Goal: Transaction & Acquisition: Purchase product/service

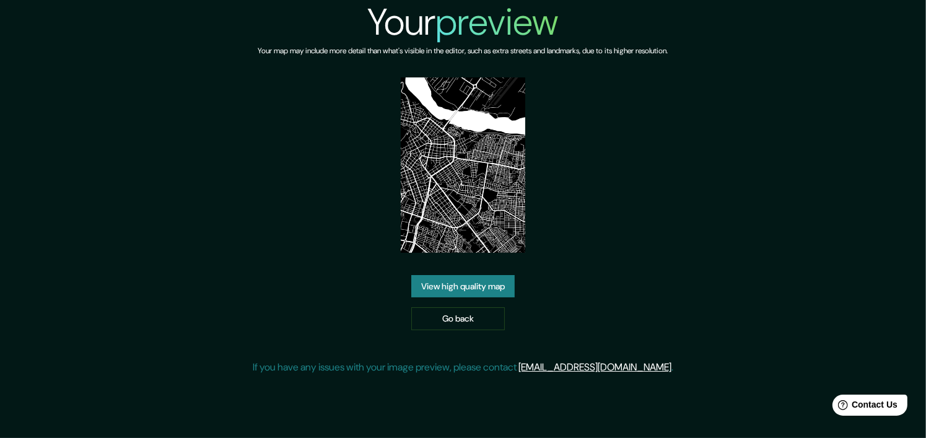
click at [490, 284] on link "View high quality map" at bounding box center [462, 286] width 103 height 23
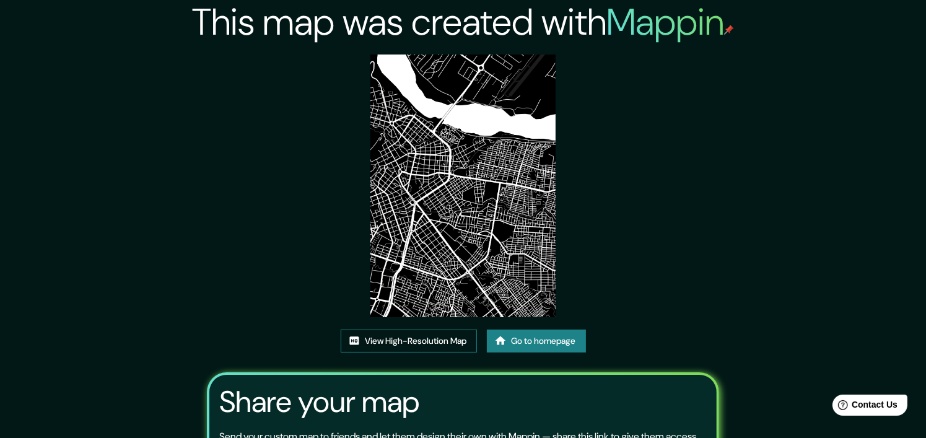
click at [442, 329] on link "View High-Resolution Map" at bounding box center [409, 340] width 136 height 23
click at [528, 329] on link "Go to homepage" at bounding box center [536, 340] width 99 height 23
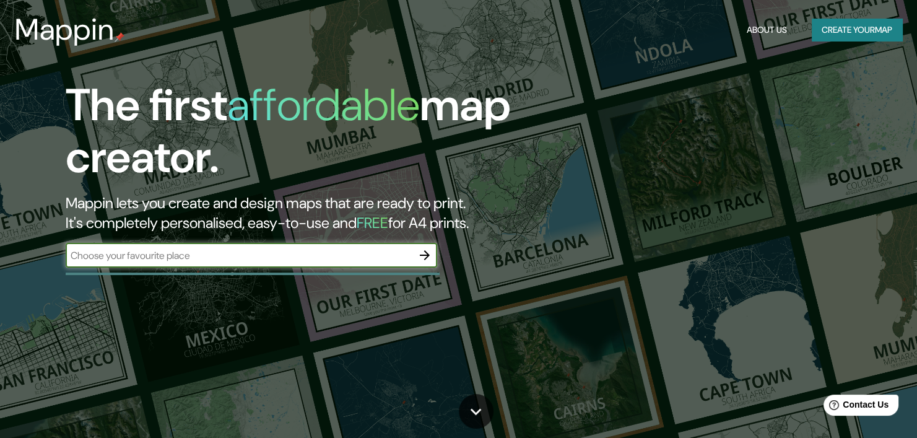
click at [426, 255] on icon "button" at bounding box center [425, 255] width 10 height 10
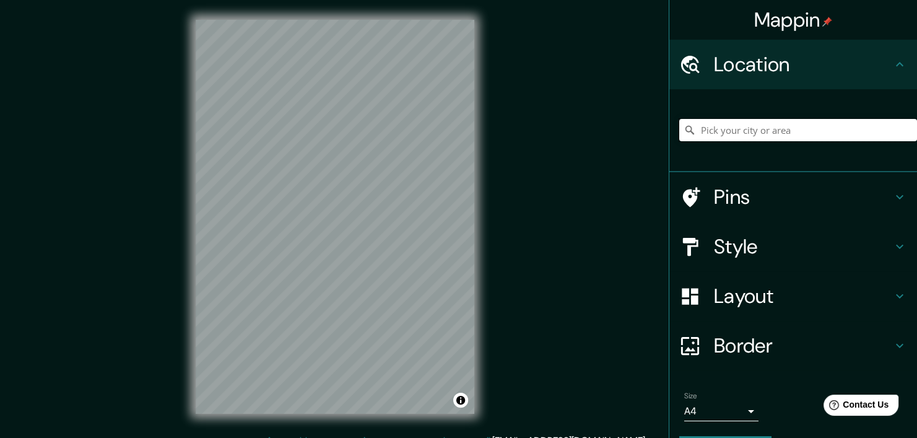
click at [713, 120] on input "Pick your city or area" at bounding box center [798, 130] width 238 height 22
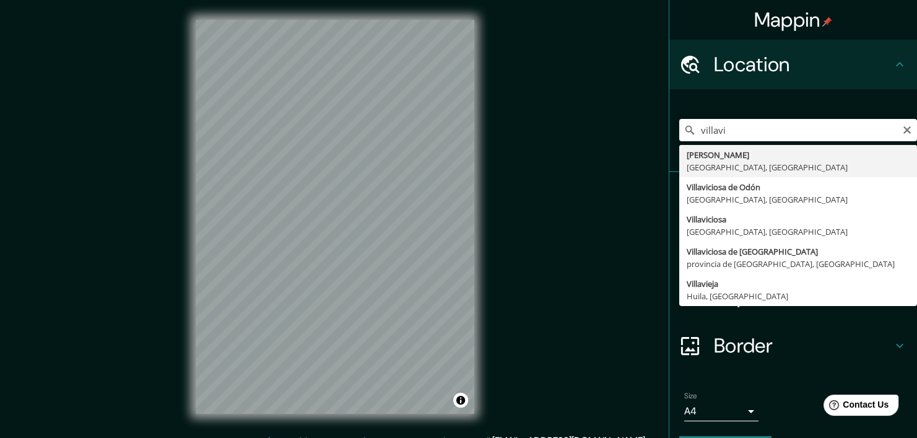
type input "[PERSON_NAME], [GEOGRAPHIC_DATA], [GEOGRAPHIC_DATA]"
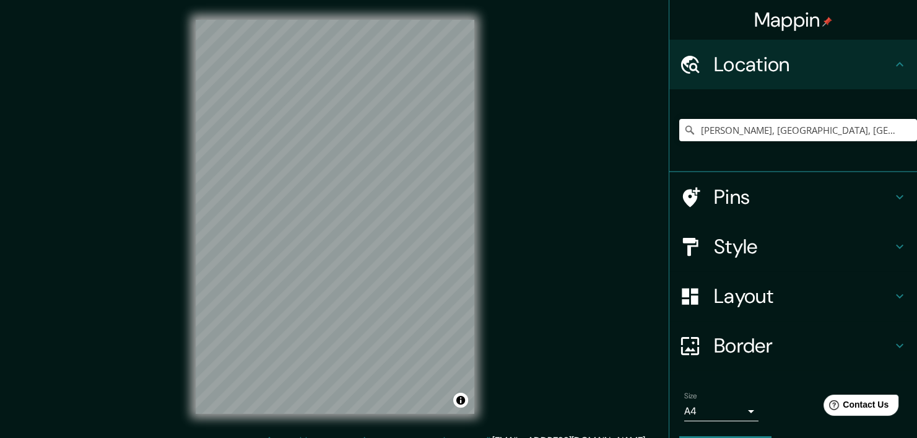
click at [732, 294] on h4 "Layout" at bounding box center [803, 296] width 178 height 25
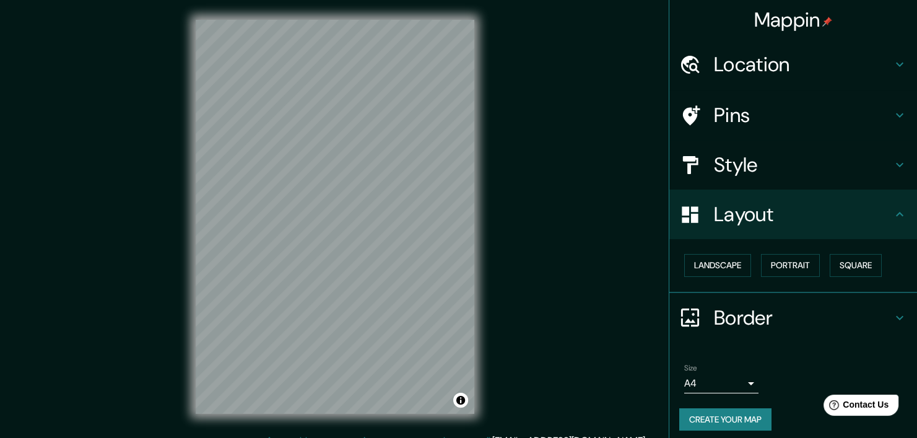
click at [741, 216] on h4 "Layout" at bounding box center [803, 214] width 178 height 25
click at [753, 165] on h4 "Style" at bounding box center [803, 164] width 178 height 25
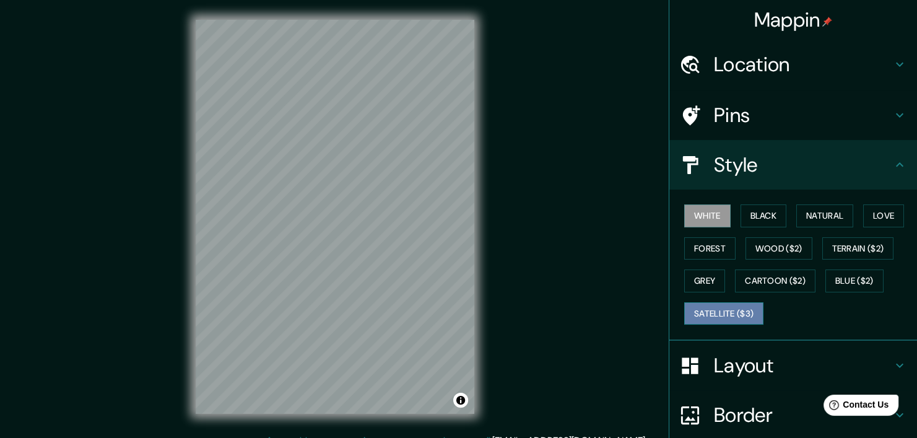
click at [731, 315] on button "Satellite ($3)" at bounding box center [723, 313] width 79 height 23
